Goal: Task Accomplishment & Management: Use online tool/utility

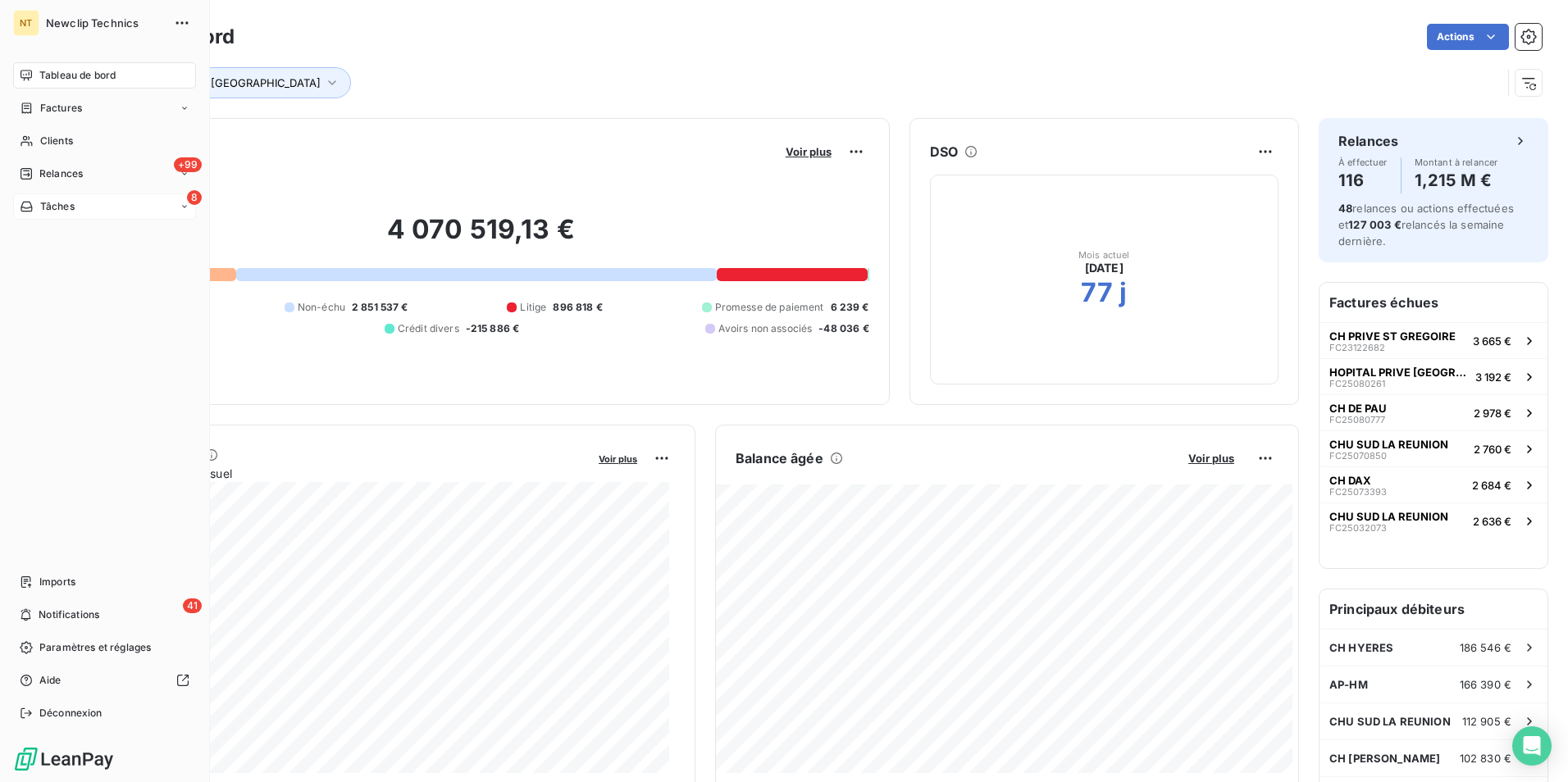
click at [107, 207] on div "8 Tâches" at bounding box center [104, 206] width 183 height 26
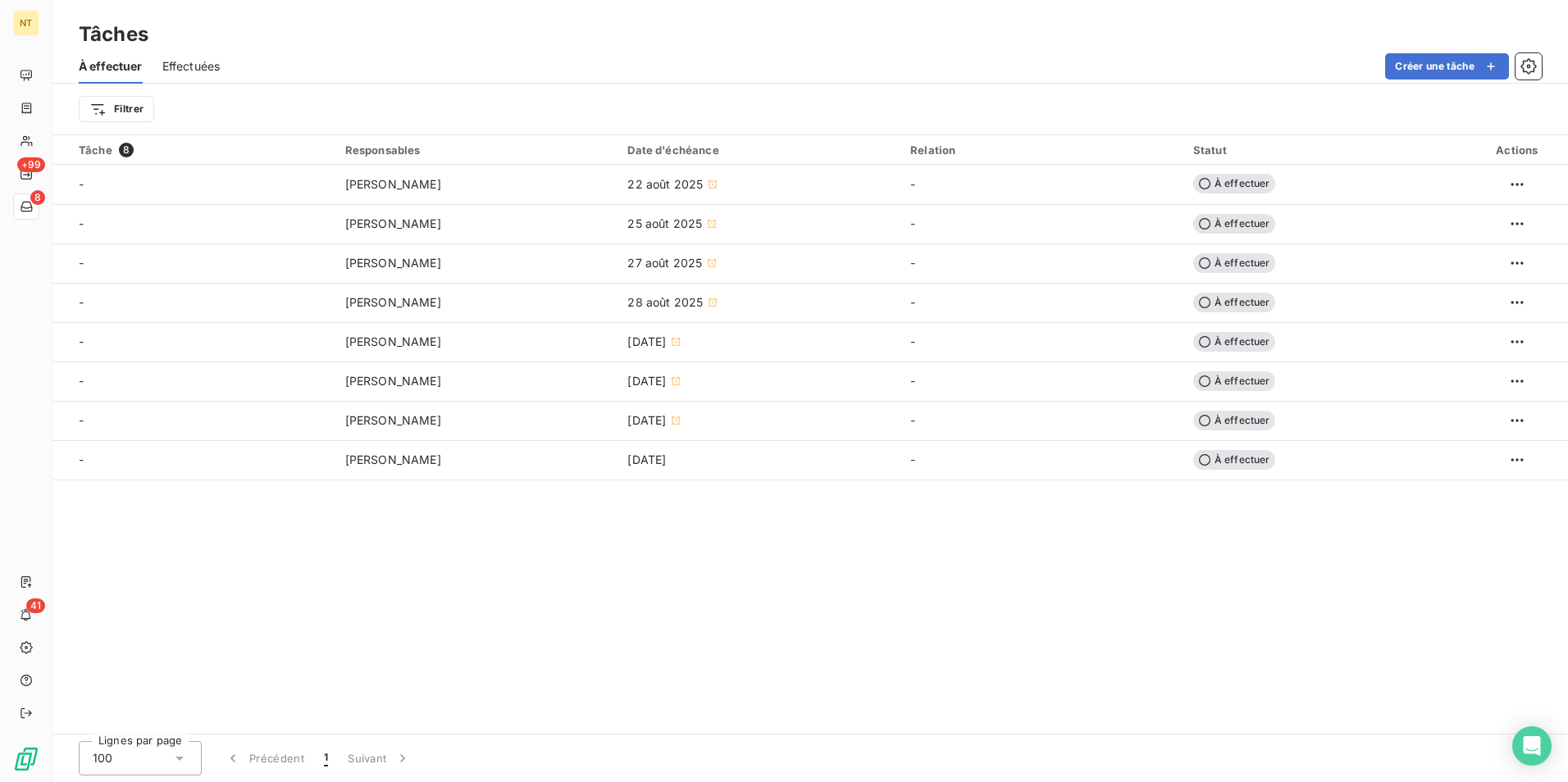
click at [200, 68] on span "Effectuées" at bounding box center [191, 67] width 58 height 17
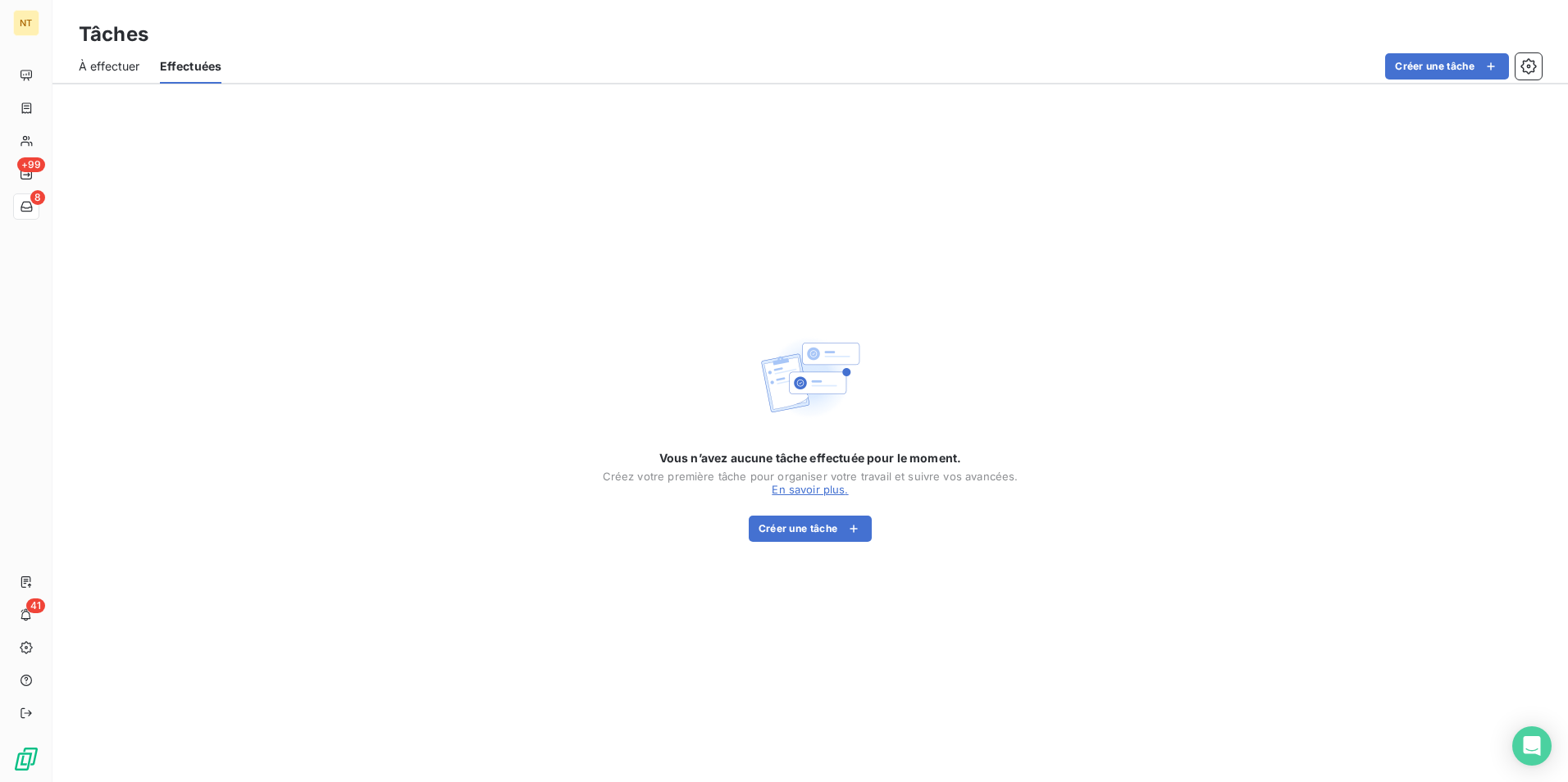
click at [126, 67] on span "À effectuer" at bounding box center [109, 67] width 62 height 17
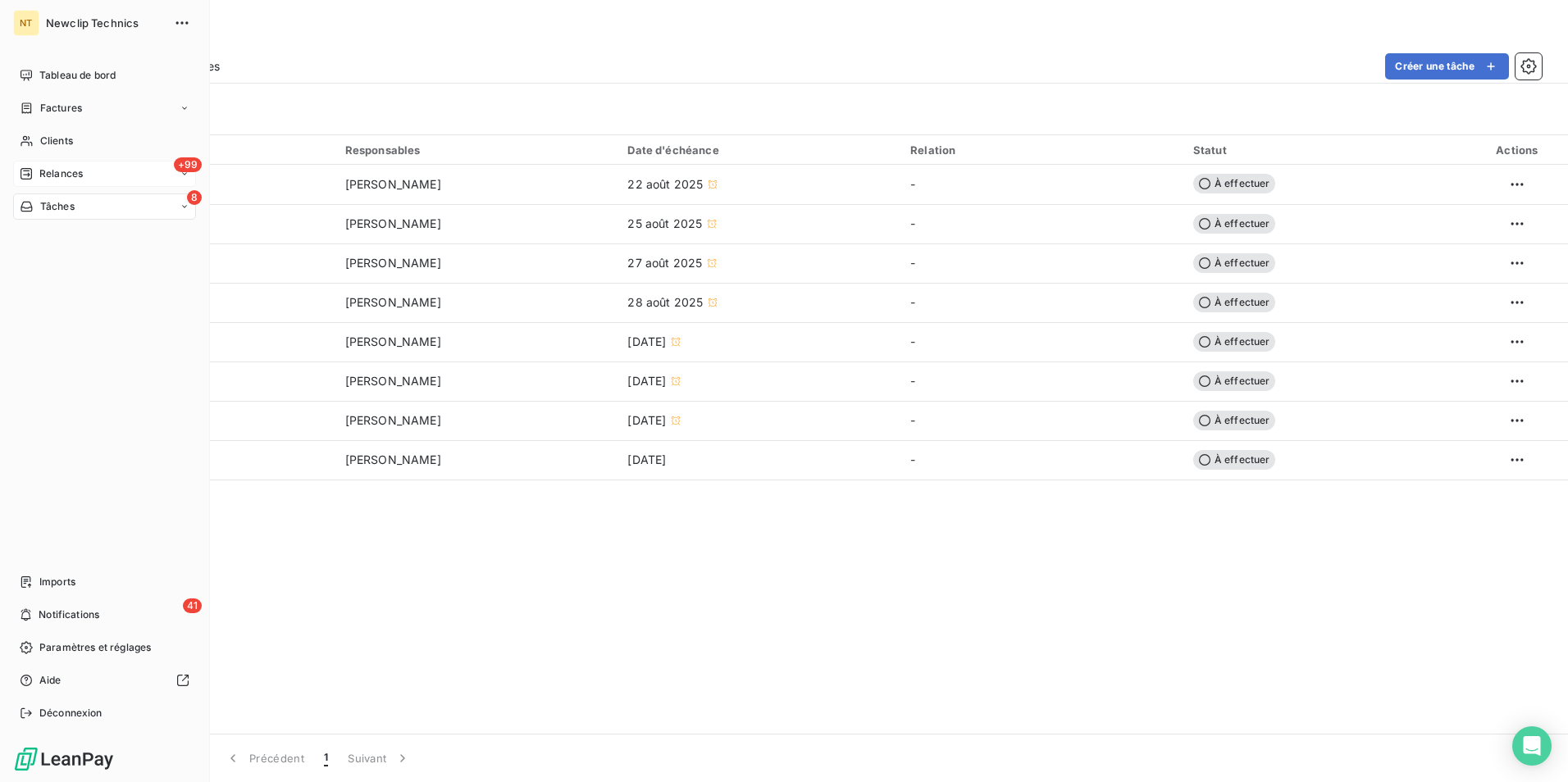
click at [70, 174] on span "Relances" at bounding box center [61, 174] width 43 height 15
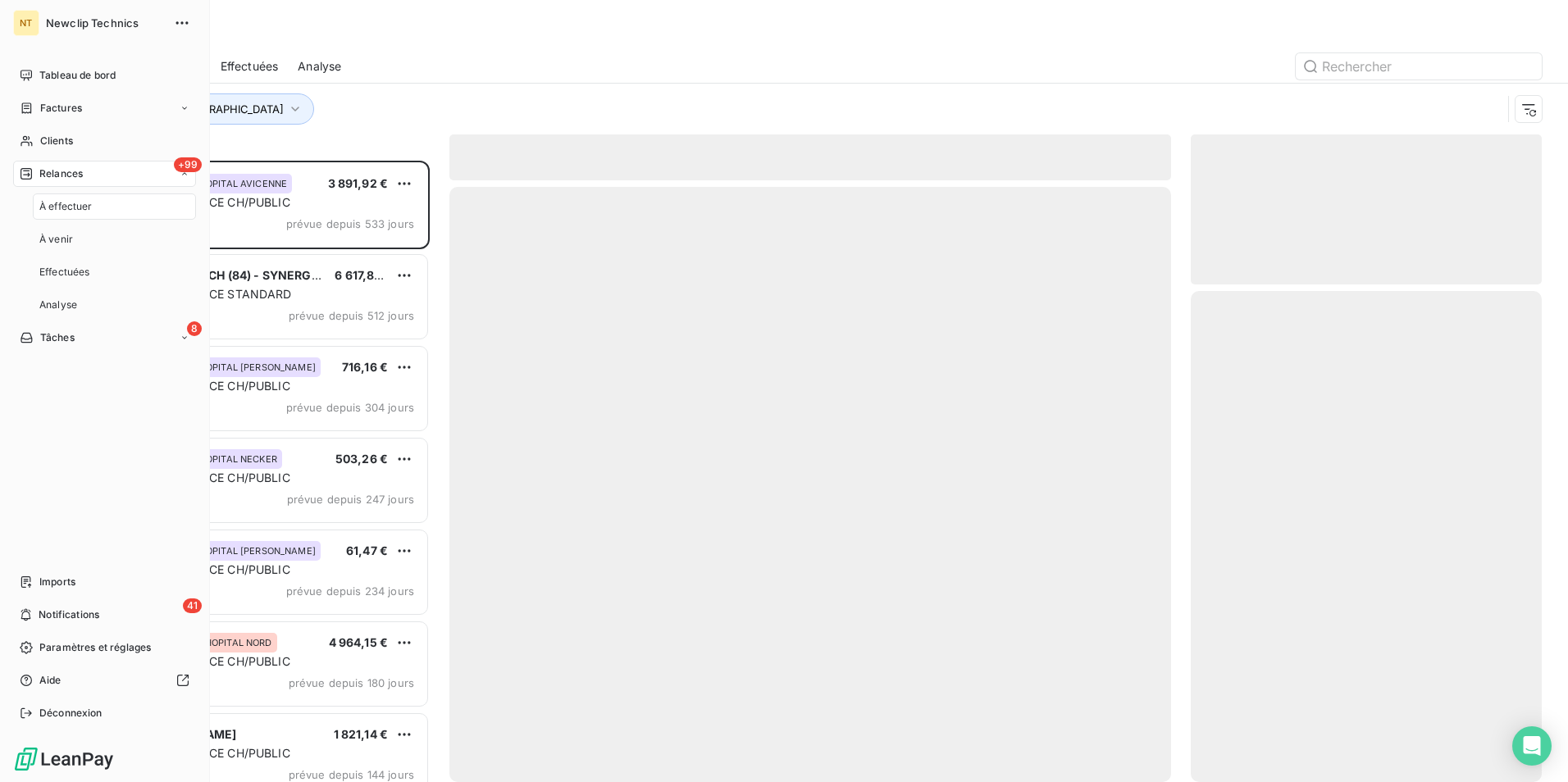
scroll to position [609, 338]
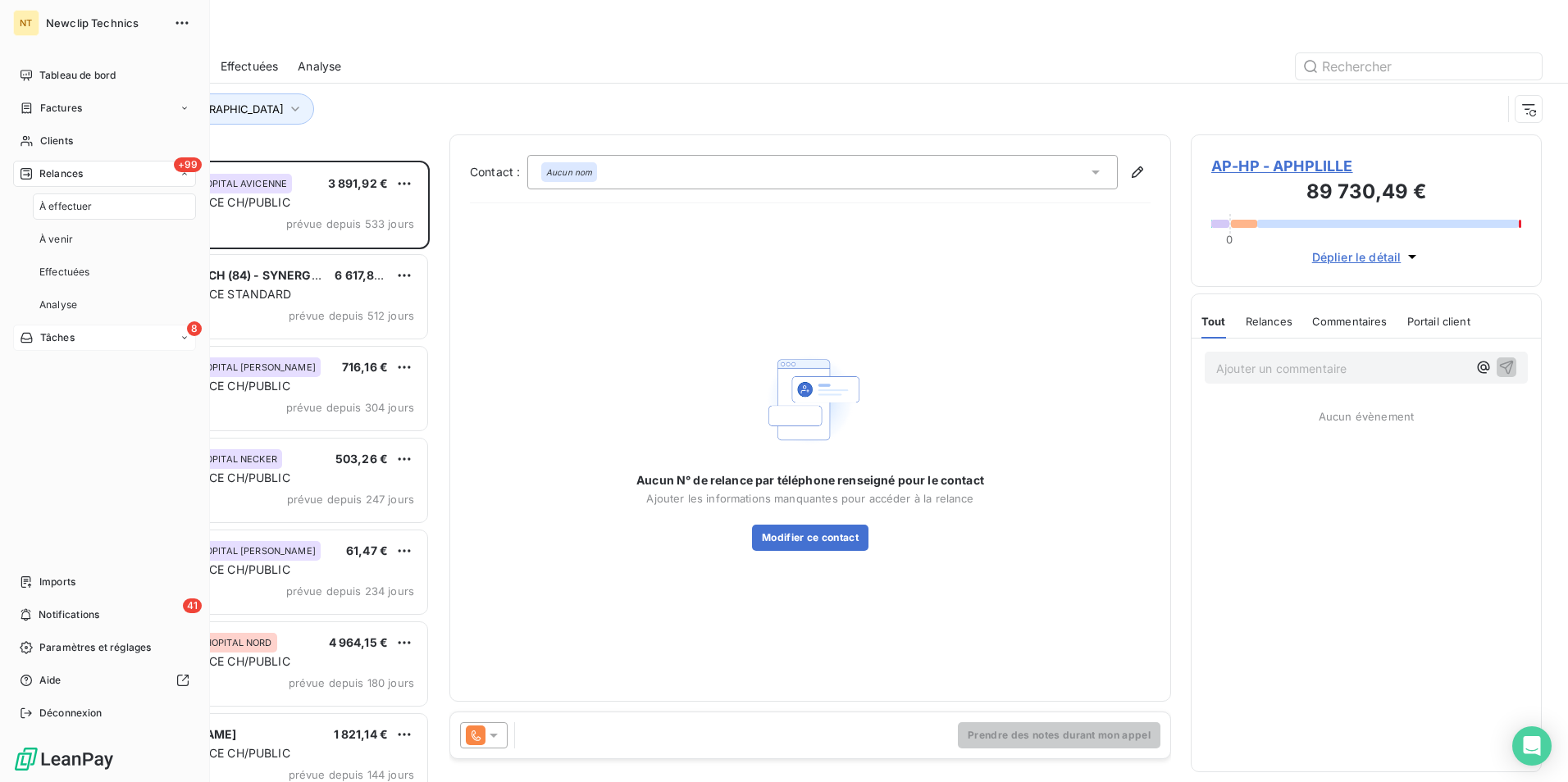
click at [192, 343] on div "8 Tâches" at bounding box center [104, 337] width 183 height 26
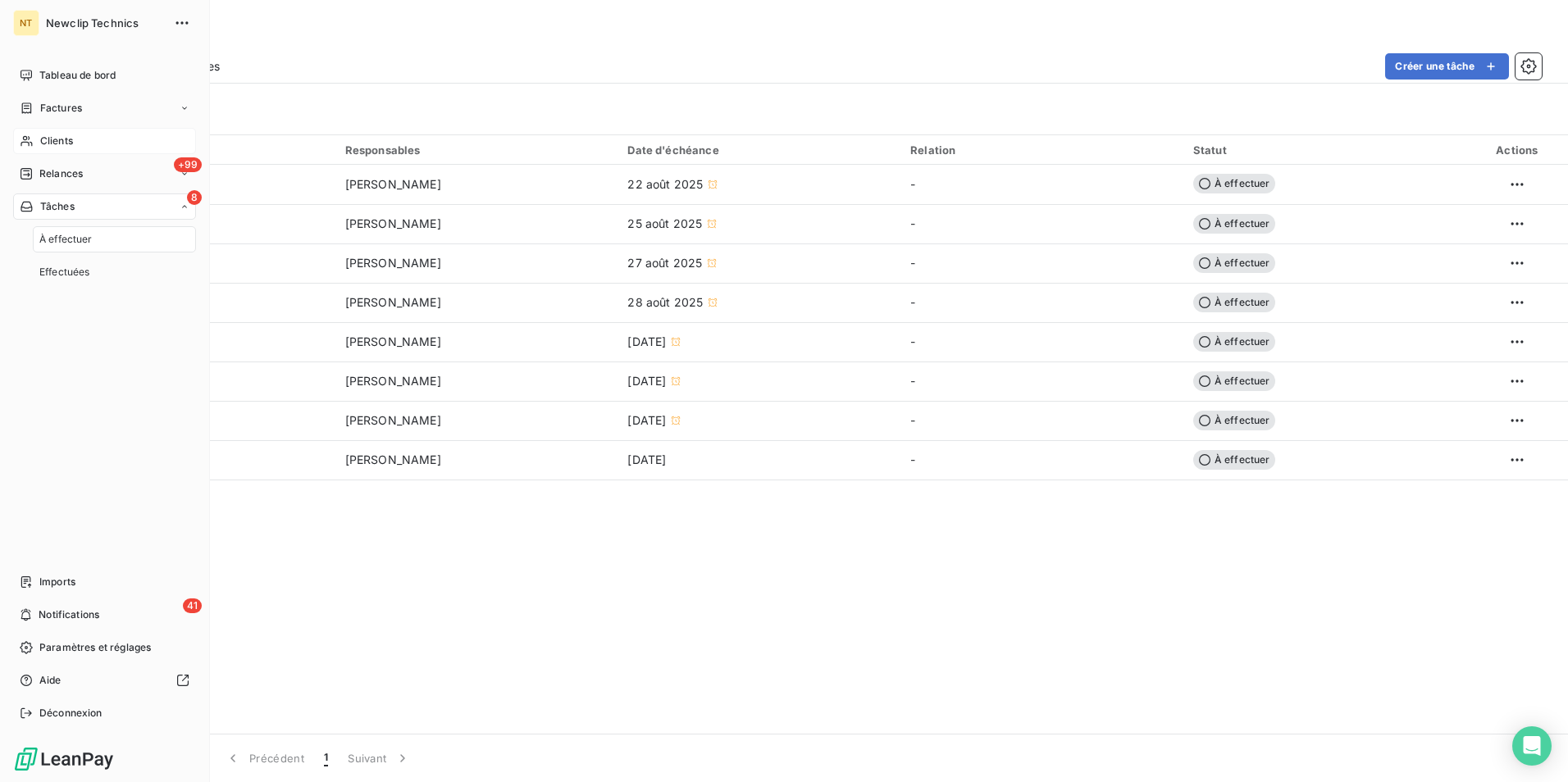
click at [96, 139] on div "Clients" at bounding box center [104, 141] width 183 height 26
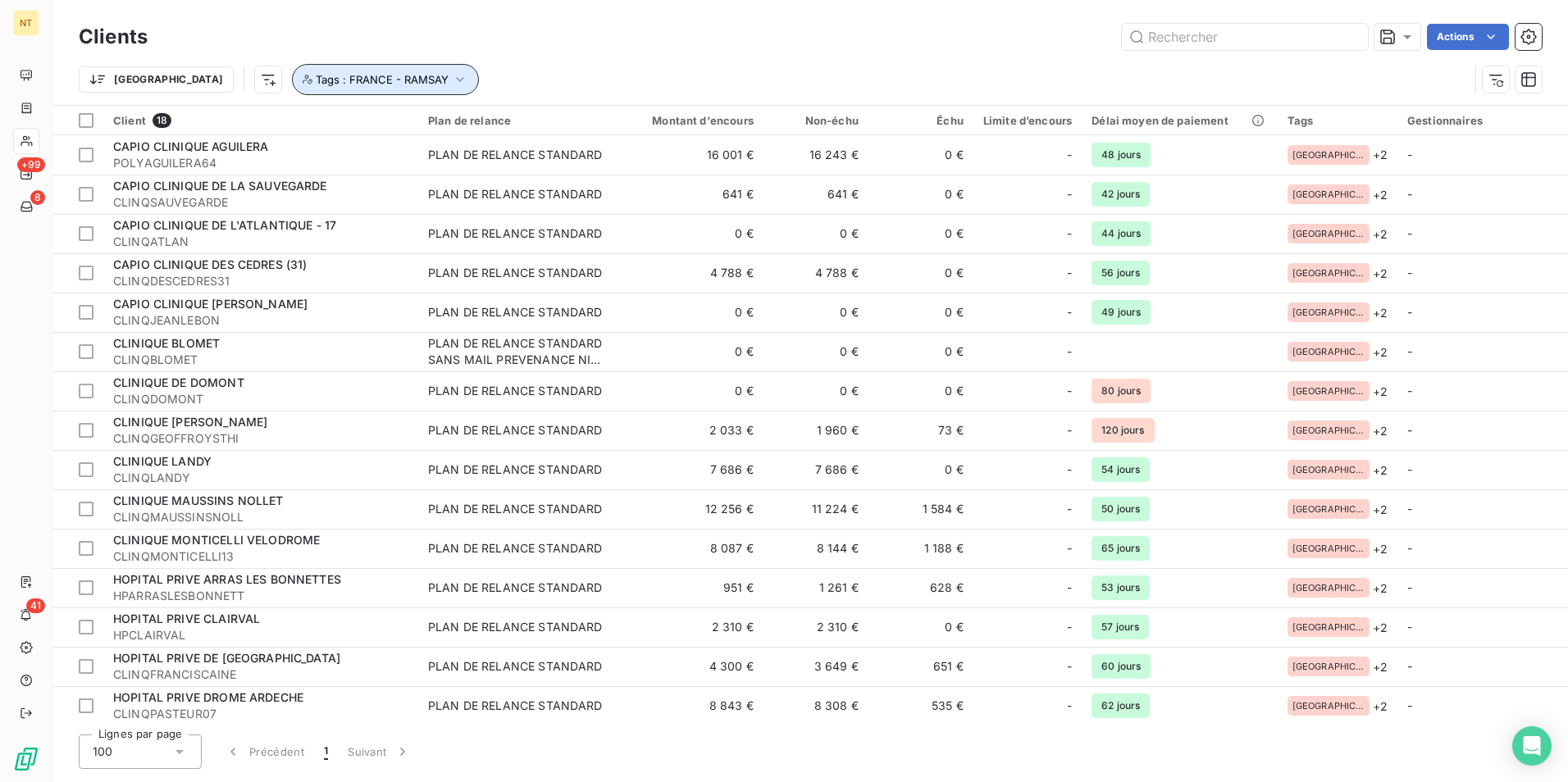
click at [353, 82] on span "Tags : FRANCE - RAMSAY" at bounding box center [383, 79] width 133 height 13
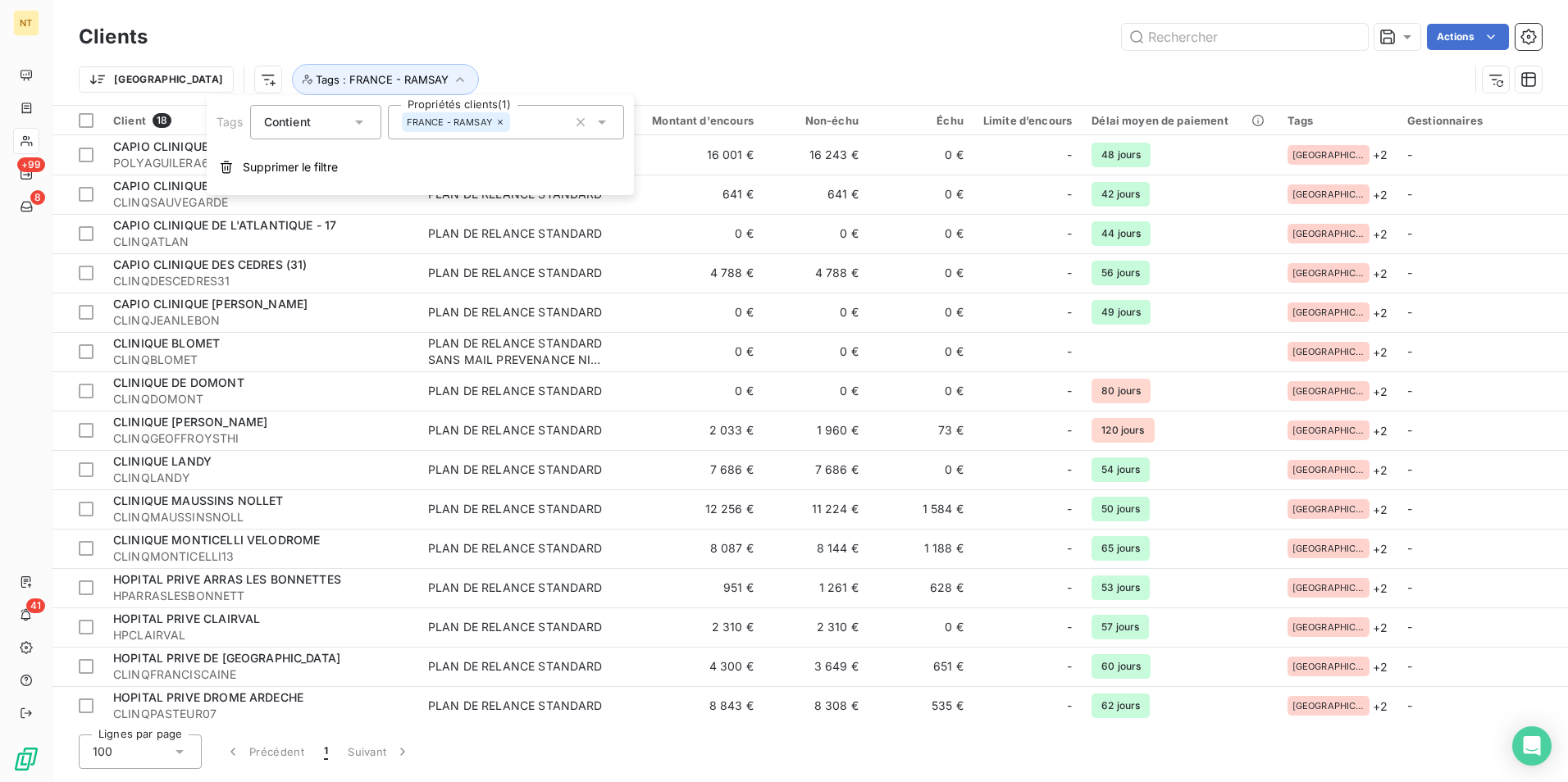
click at [521, 118] on input "text" at bounding box center [517, 122] width 13 height 15
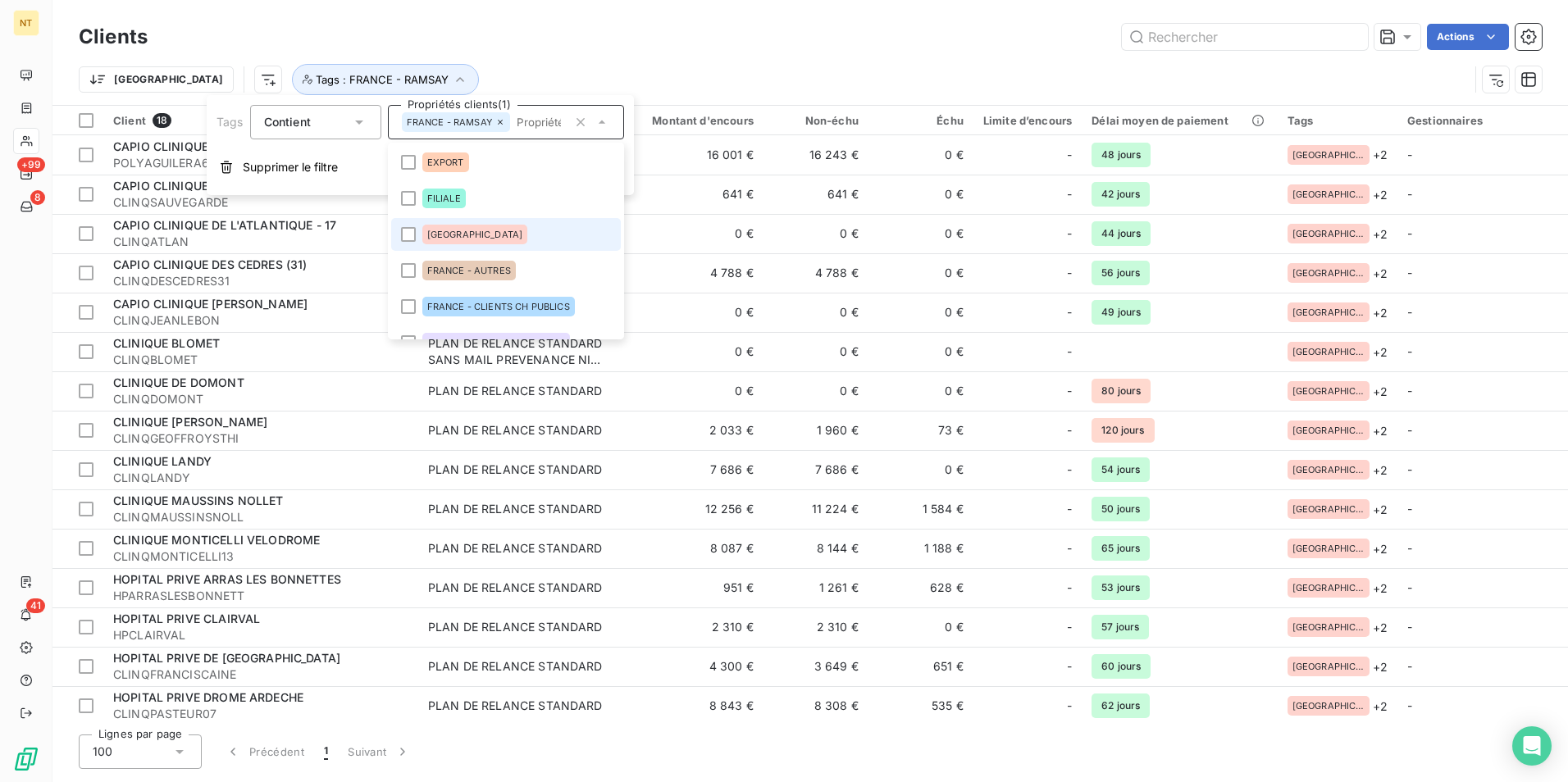
scroll to position [92, 0]
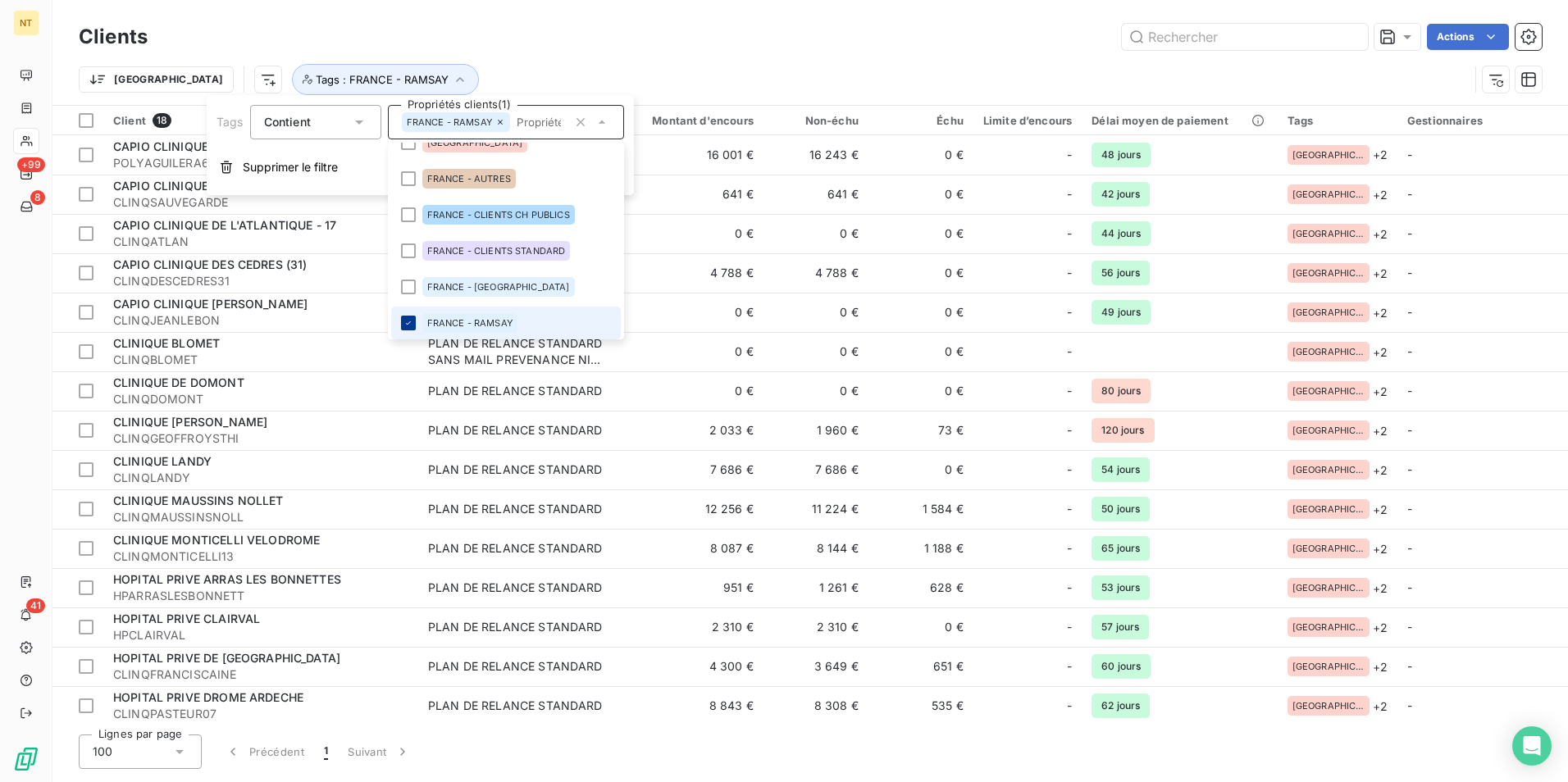
click at [408, 324] on icon at bounding box center [409, 323] width 10 height 10
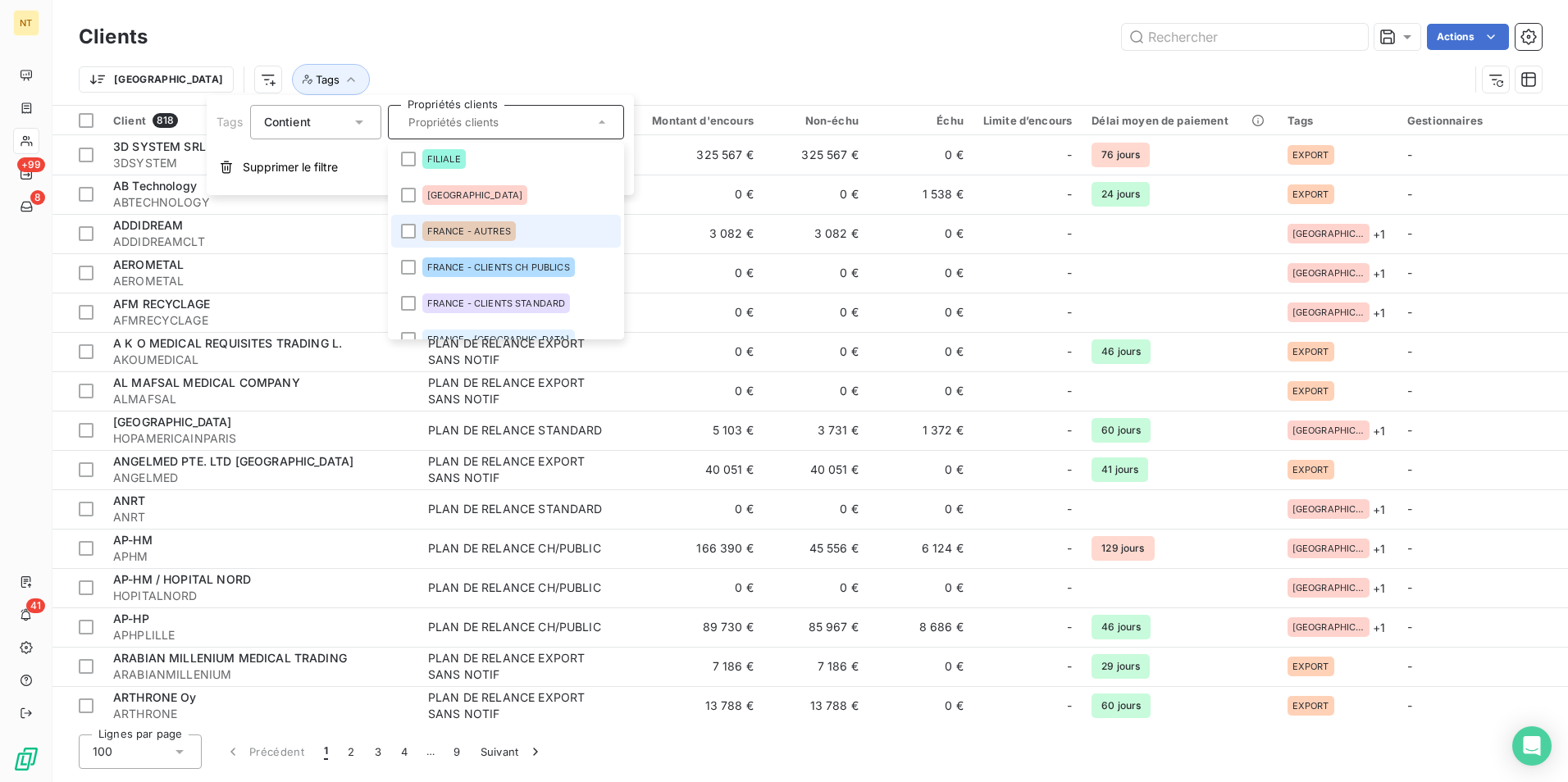
scroll to position [0, 0]
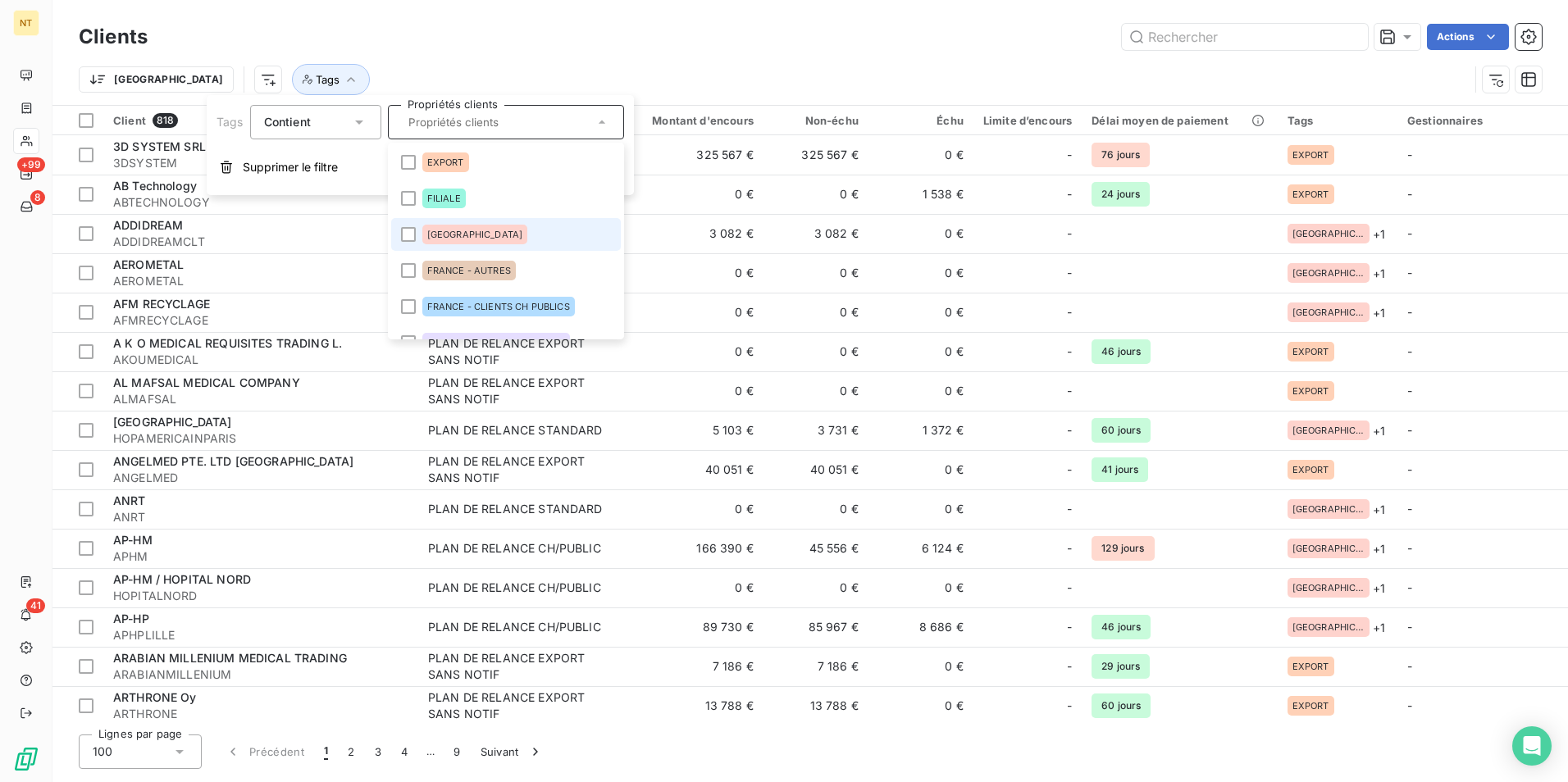
click at [495, 224] on li "[GEOGRAPHIC_DATA]" at bounding box center [506, 234] width 229 height 32
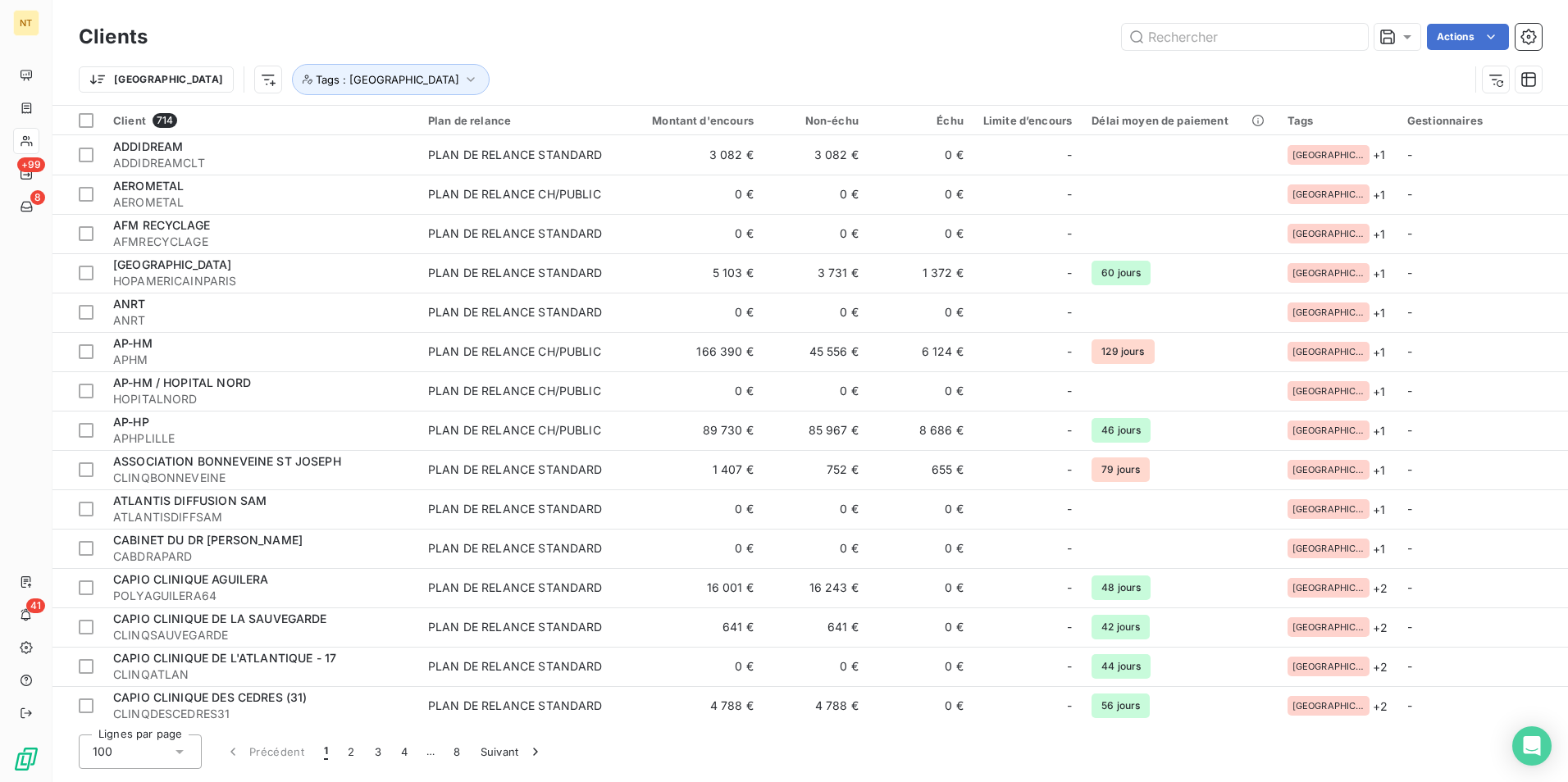
click at [498, 24] on div "Actions" at bounding box center [854, 37] width 1375 height 26
